Goal: Book appointment/travel/reservation

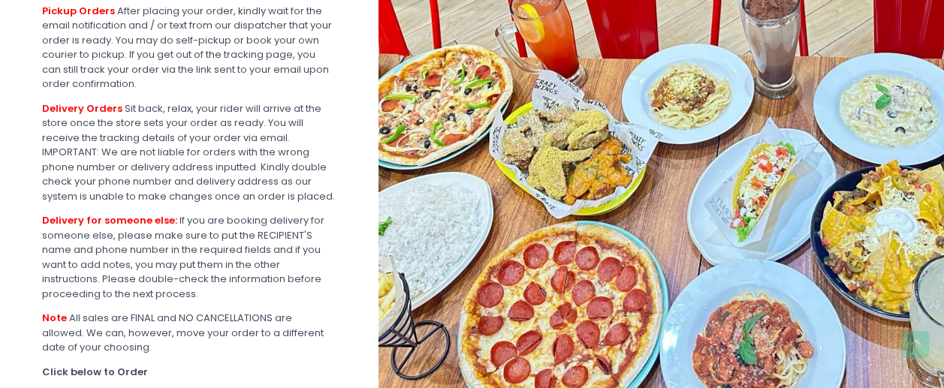
scroll to position [478, 0]
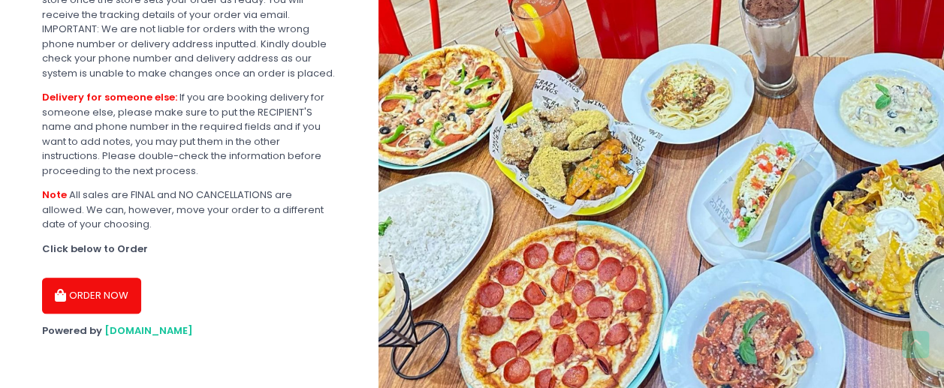
click at [107, 301] on button "ORDER NOW" at bounding box center [91, 296] width 99 height 36
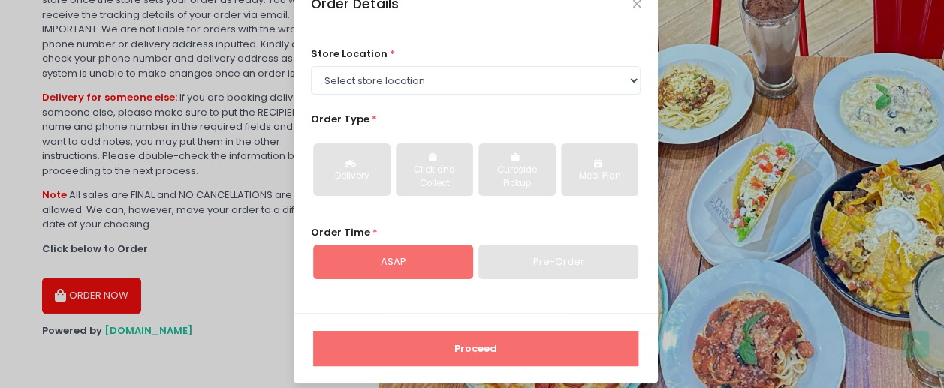
scroll to position [49, 0]
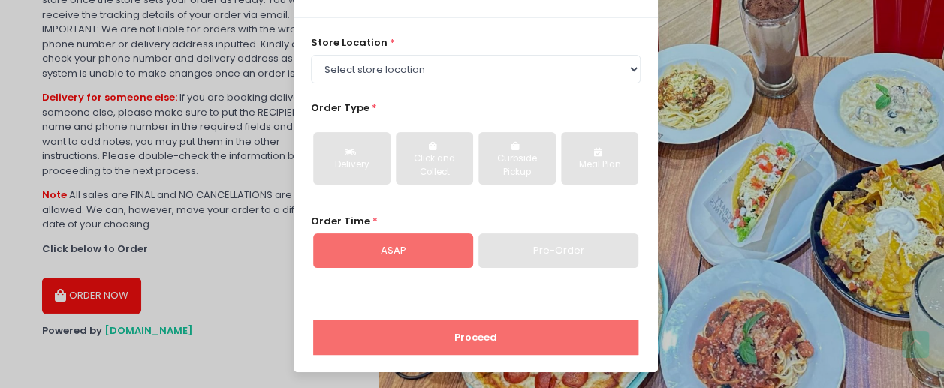
click at [527, 241] on div "Pre-Order" at bounding box center [558, 250] width 160 height 35
click at [411, 253] on div "ASAP" at bounding box center [393, 250] width 160 height 35
click at [504, 250] on div "Pre-Order" at bounding box center [558, 250] width 160 height 35
click at [371, 252] on div "ASAP" at bounding box center [393, 250] width 160 height 35
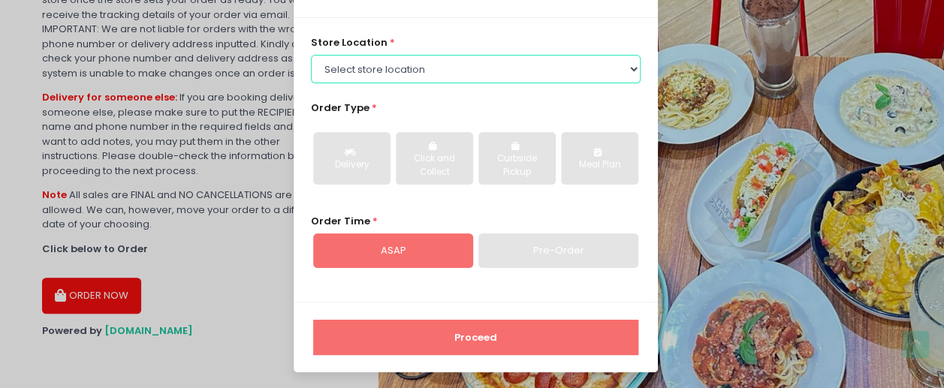
click at [414, 71] on select "Select store location Crazy Wings - Maginhawa QC Crazy Wings - [PERSON_NAME]" at bounding box center [476, 69] width 330 height 29
select select "681dea8e88a23861d1c70689"
click at [311, 55] on select "Select store location Crazy Wings - Maginhawa QC Crazy Wings - [PERSON_NAME]" at bounding box center [476, 69] width 330 height 29
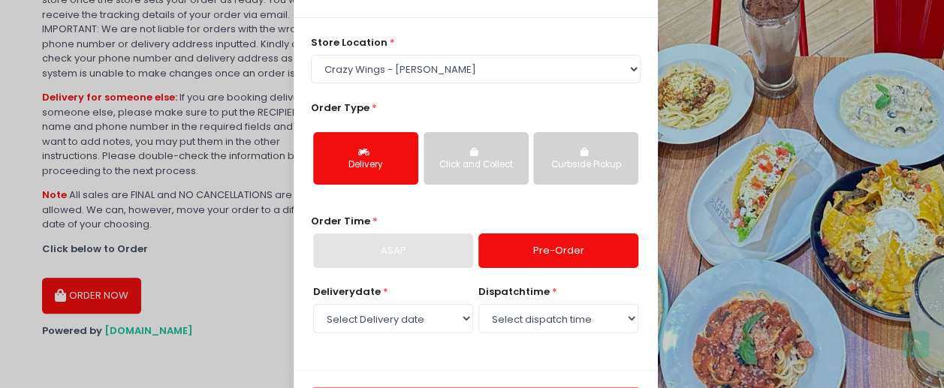
click at [579, 251] on link "Pre-Order" at bounding box center [558, 250] width 160 height 35
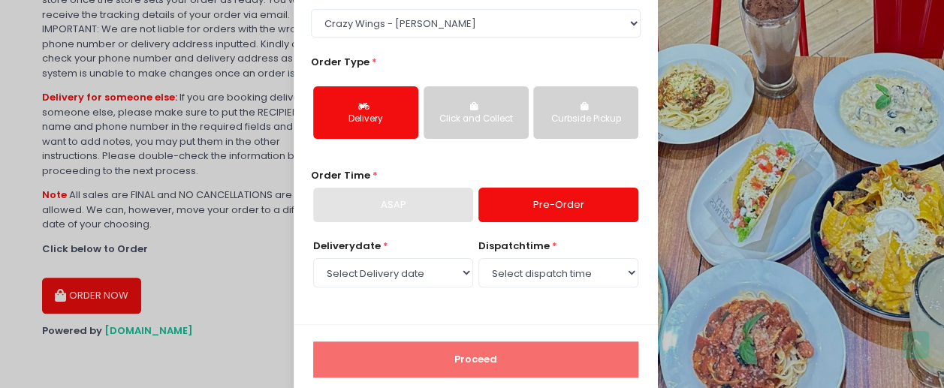
scroll to position [117, 0]
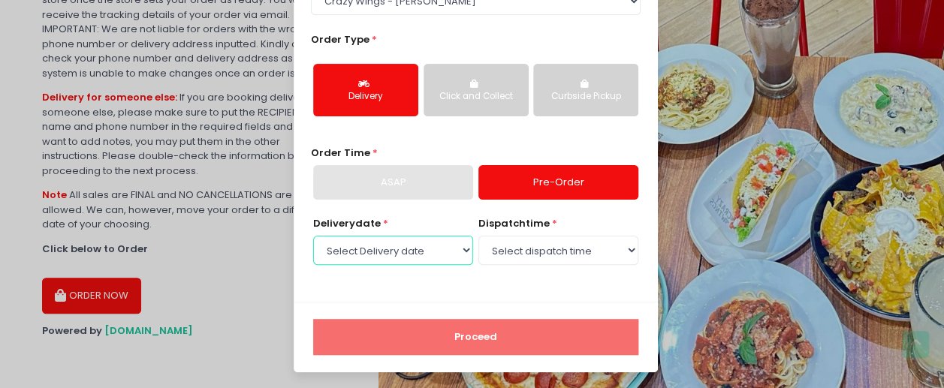
click at [383, 251] on select "Select Delivery date [DATE] [DATE] [DATE] [DATE] [DATE] [DATE]" at bounding box center [393, 250] width 160 height 29
select select "[DATE]"
click at [313, 236] on select "Select Delivery date [DATE] [DATE] [DATE] [DATE] [DATE] [DATE]" at bounding box center [393, 250] width 160 height 29
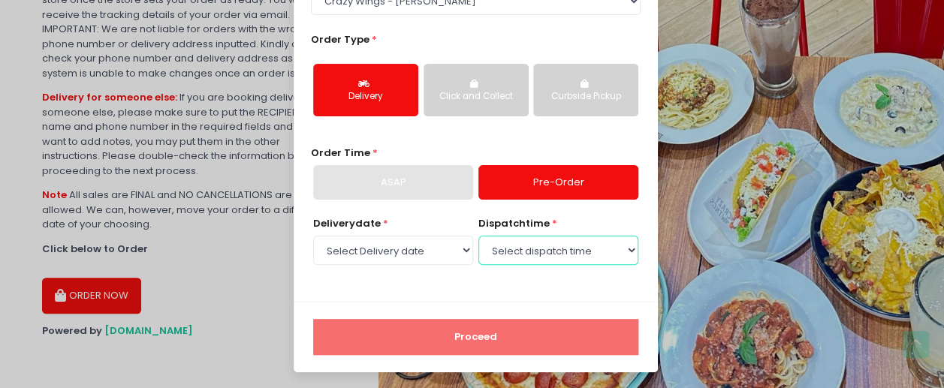
click at [544, 256] on select "Select dispatch time 02:00 PM - 02:30 PM 02:30 PM - 03:00 PM 03:00 PM - 03:30 P…" at bounding box center [558, 250] width 160 height 29
select select "22:30"
click at [478, 236] on select "Select dispatch time 02:00 PM - 02:30 PM 02:30 PM - 03:00 PM 03:00 PM - 03:30 P…" at bounding box center [558, 250] width 160 height 29
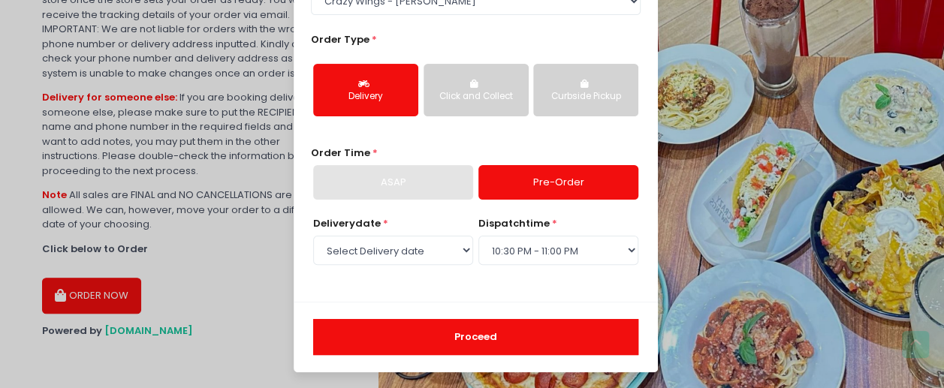
click at [486, 341] on button "Proceed" at bounding box center [475, 337] width 325 height 36
